Goal: Task Accomplishment & Management: Use online tool/utility

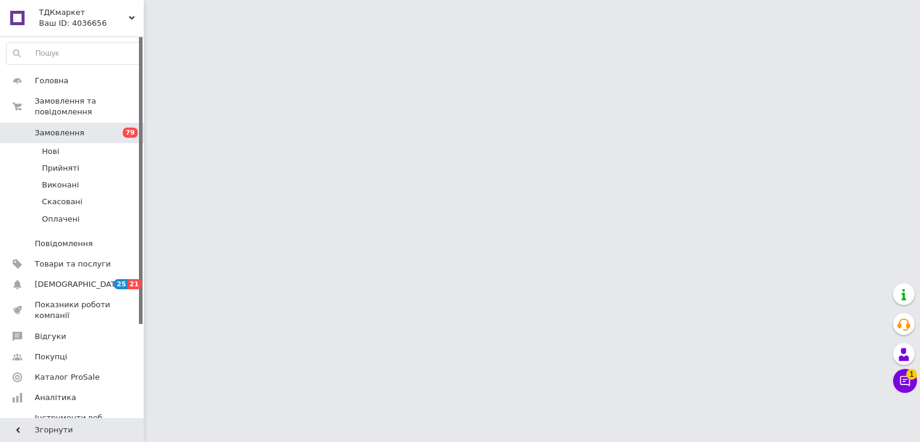
click at [96, 128] on span "Замовлення" at bounding box center [73, 133] width 76 height 11
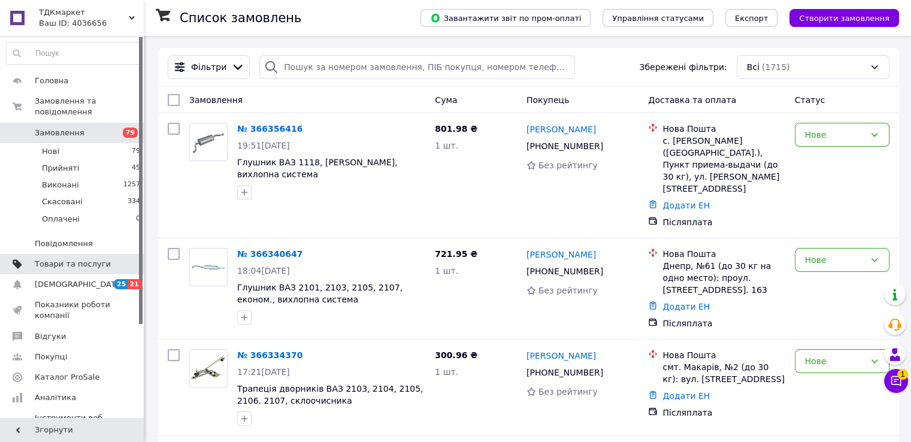
click at [59, 259] on span "Товари та послуги" at bounding box center [73, 264] width 76 height 11
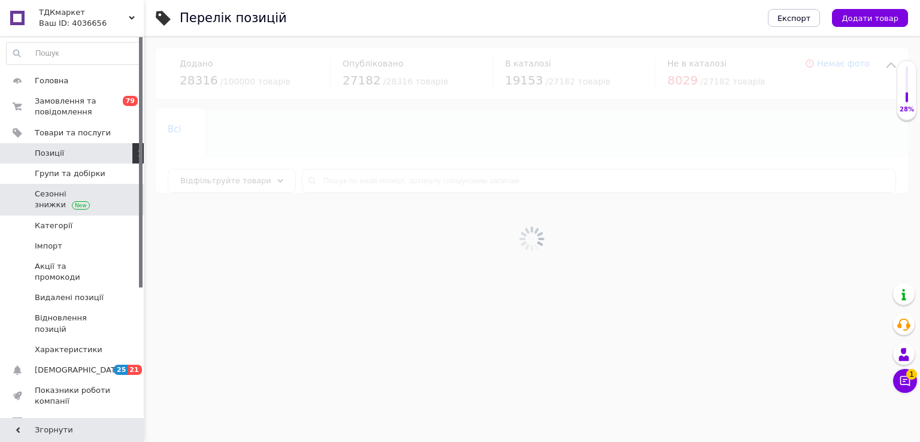
click at [69, 173] on span "Групи та добірки" at bounding box center [70, 173] width 71 height 11
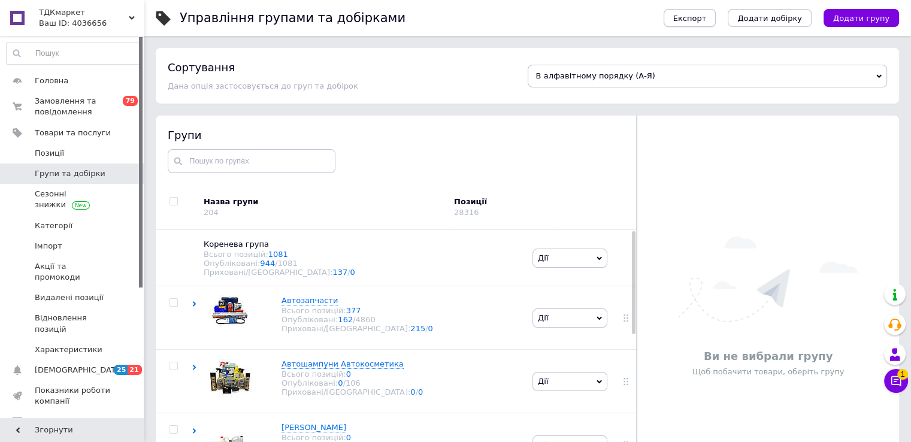
click at [707, 17] on span "Експорт" at bounding box center [690, 18] width 34 height 9
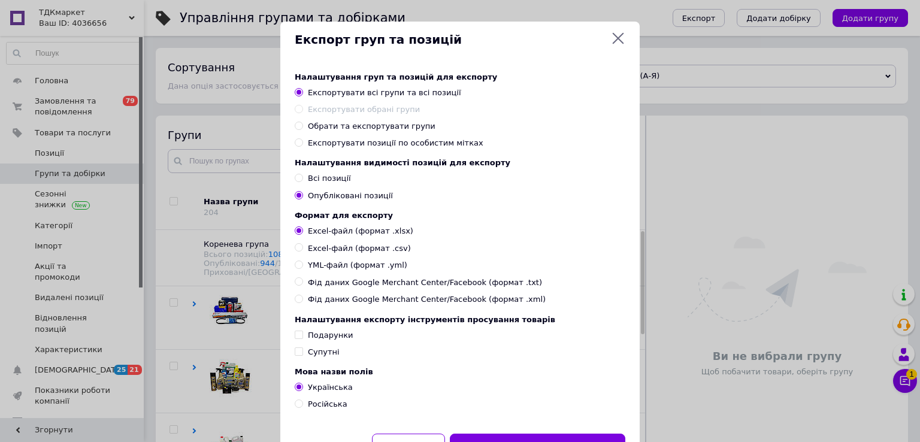
click at [297, 125] on input "Обрати та експортувати групи" at bounding box center [299, 126] width 8 height 8
radio input "true"
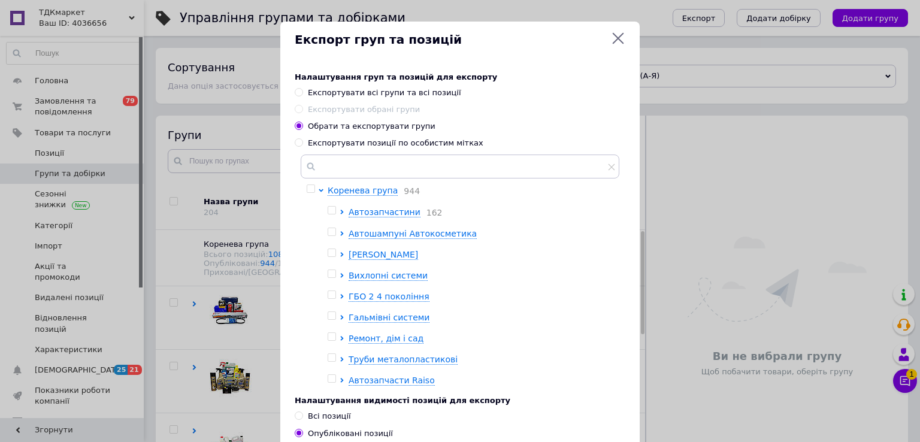
click at [330, 212] on input "checkbox" at bounding box center [332, 211] width 8 height 8
checkbox input "true"
click at [307, 190] on input "checkbox" at bounding box center [311, 189] width 8 height 8
checkbox input "true"
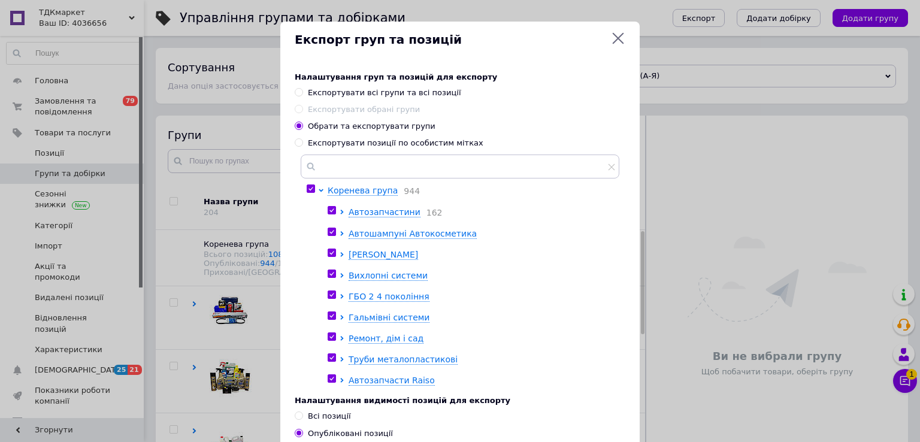
checkbox input "true"
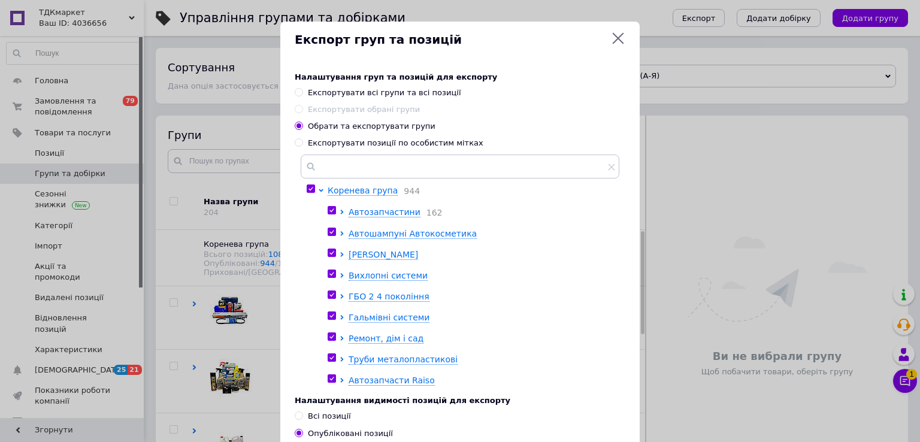
checkbox input "true"
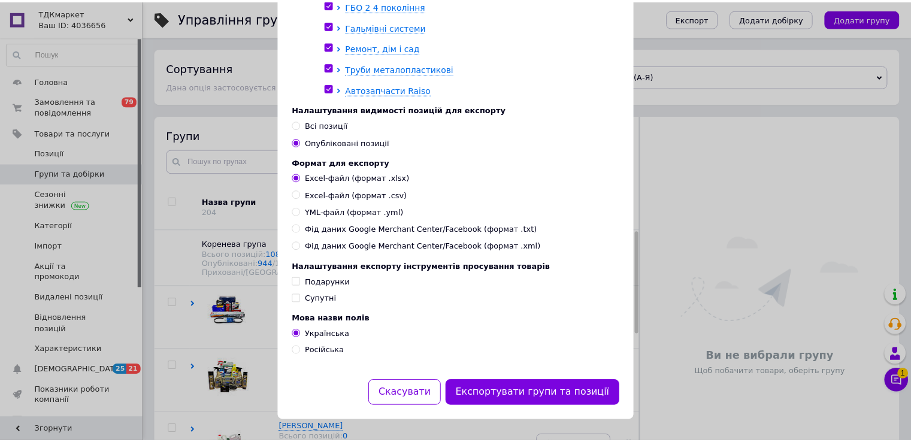
scroll to position [305, 0]
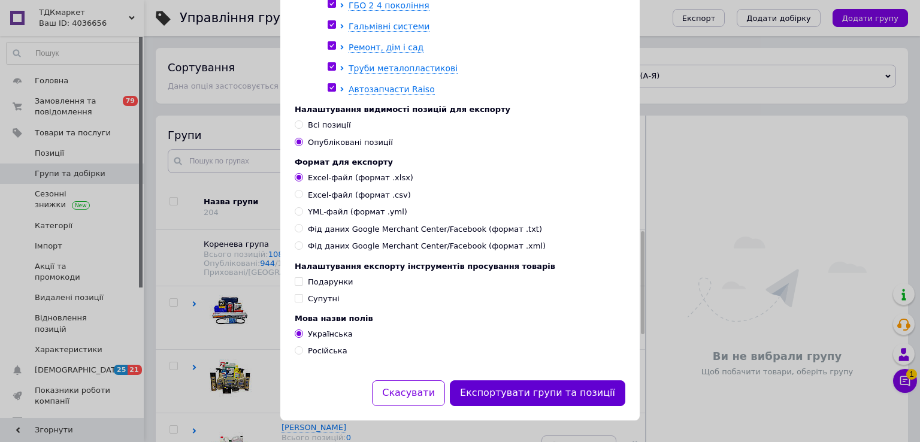
click at [552, 392] on button "Експортувати групи та позиції" at bounding box center [537, 393] width 175 height 26
